Goal: Navigation & Orientation: Understand site structure

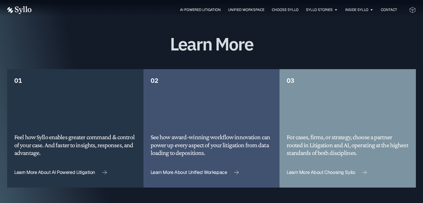
scroll to position [1488, 0]
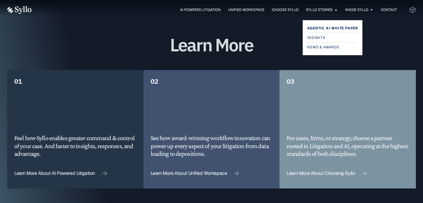
click at [323, 30] on span "Agentic AI White Paper" at bounding box center [332, 28] width 51 height 7
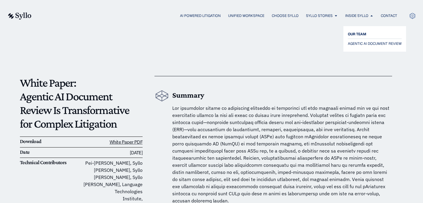
click at [361, 33] on span "OUR TEAM" at bounding box center [357, 34] width 18 height 7
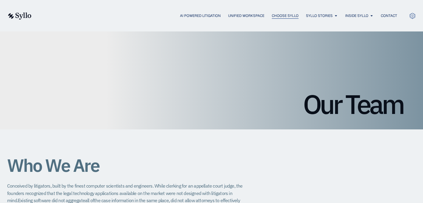
click at [272, 13] on span "Choose Syllo" at bounding box center [285, 15] width 27 height 5
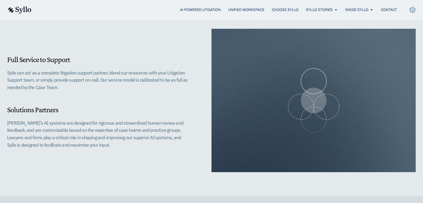
scroll to position [574, 0]
